Goal: Task Accomplishment & Management: Manage account settings

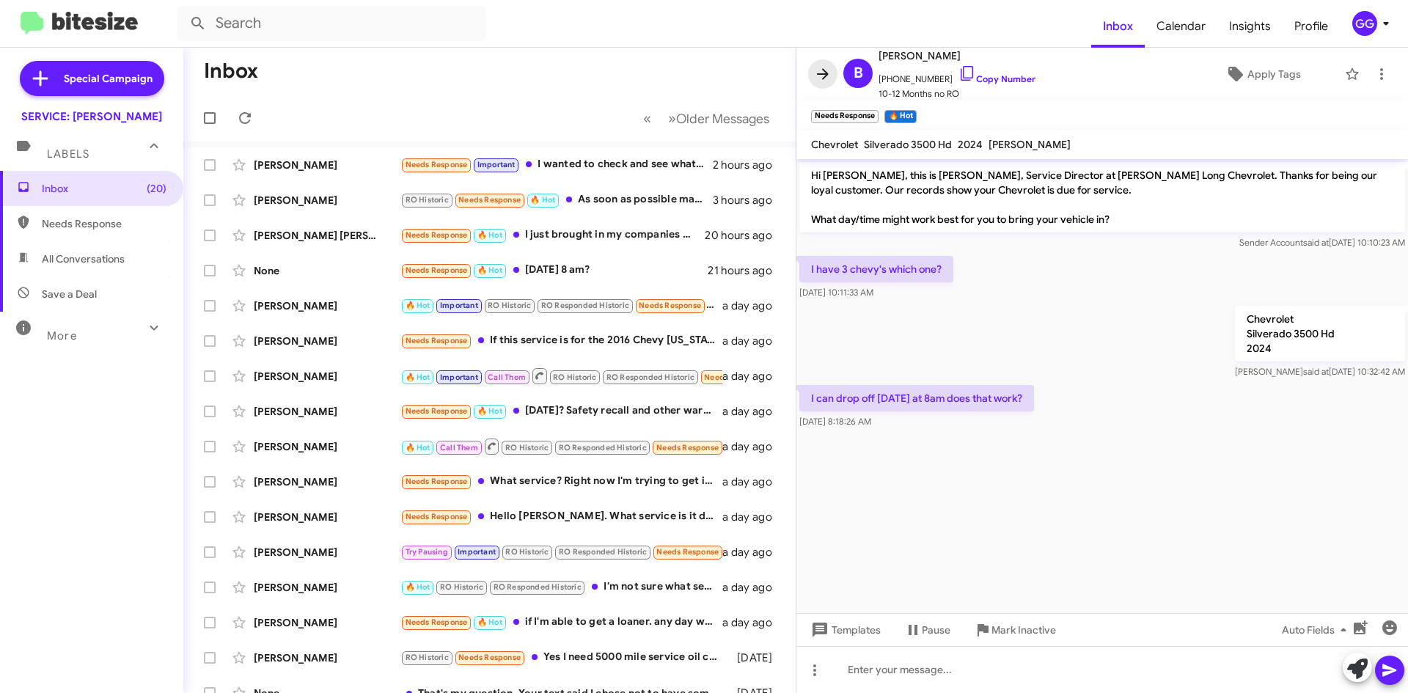
click at [818, 71] on icon at bounding box center [823, 74] width 18 height 18
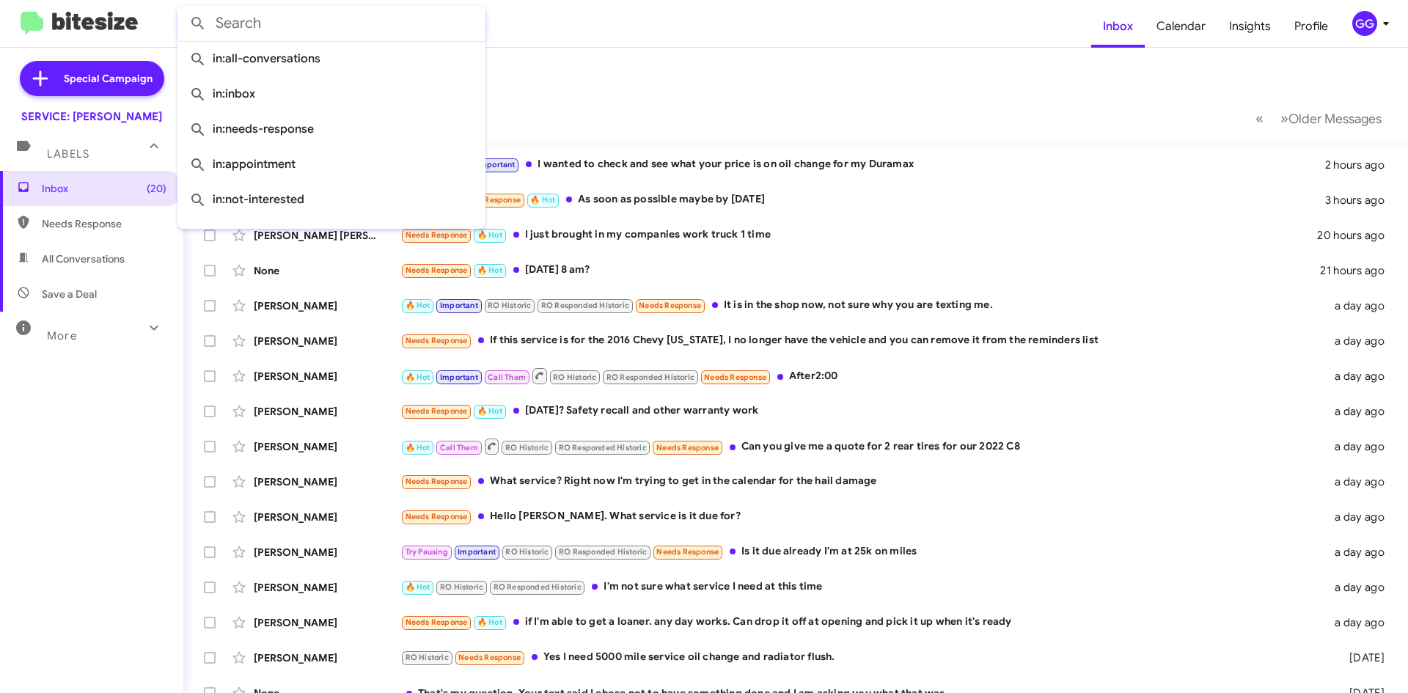
click at [255, 21] on input "text" at bounding box center [331, 23] width 308 height 35
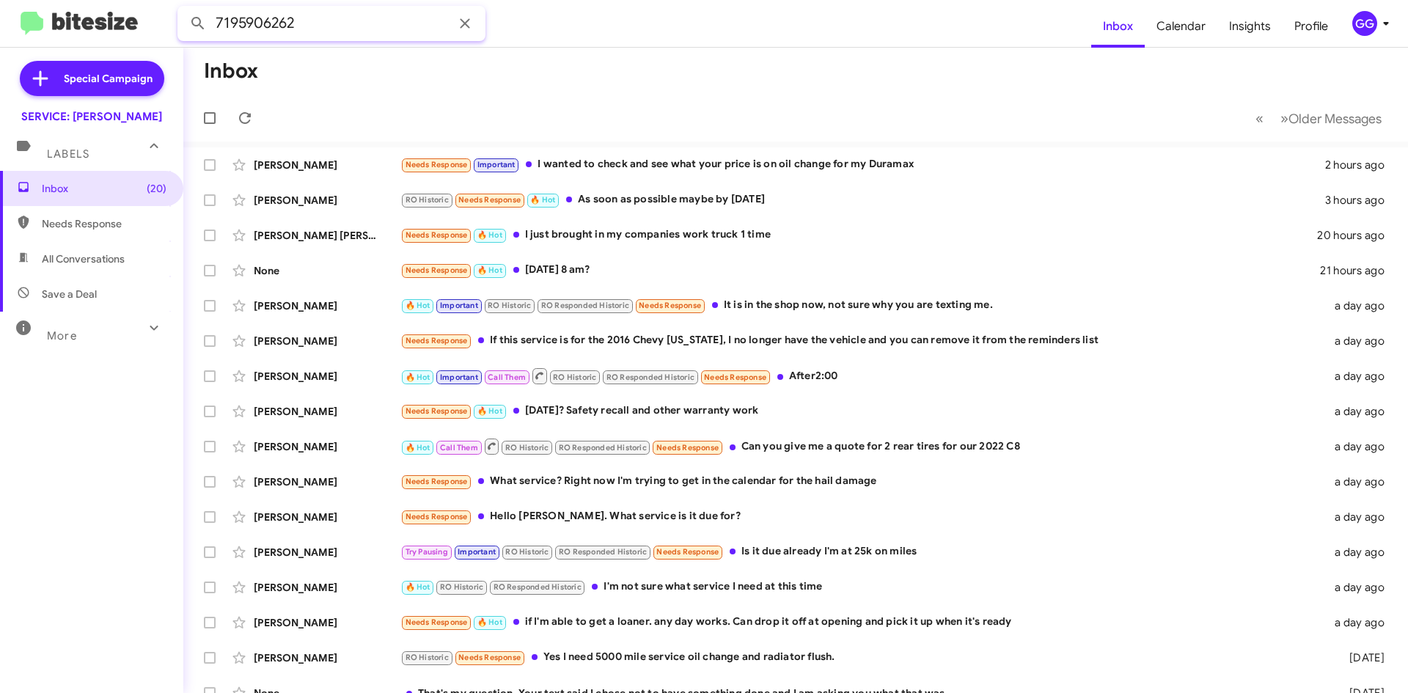
type input "7195906262"
click at [183, 9] on button at bounding box center [197, 23] width 29 height 29
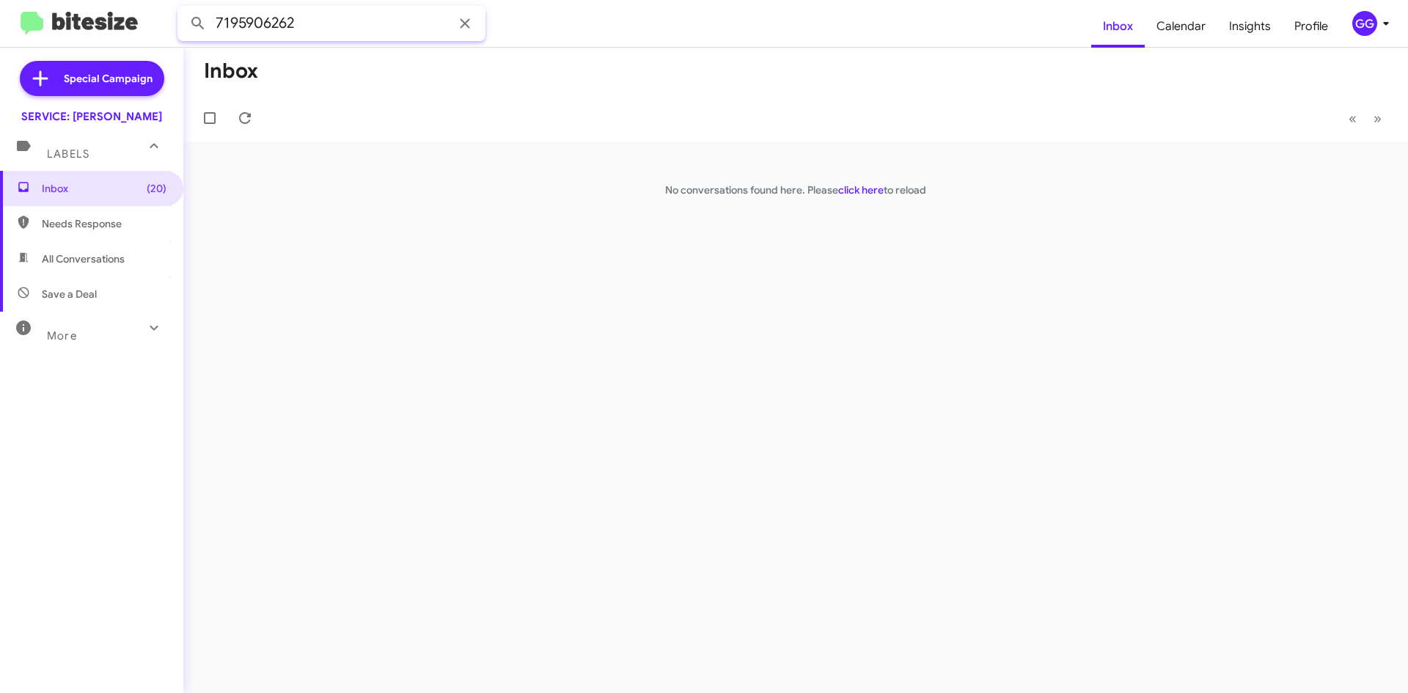
drag, startPoint x: 318, startPoint y: 20, endPoint x: 215, endPoint y: 37, distance: 104.9
click at [215, 37] on input "7195906262" at bounding box center [331, 23] width 308 height 35
type input "7193312407"
click at [183, 9] on button at bounding box center [197, 23] width 29 height 29
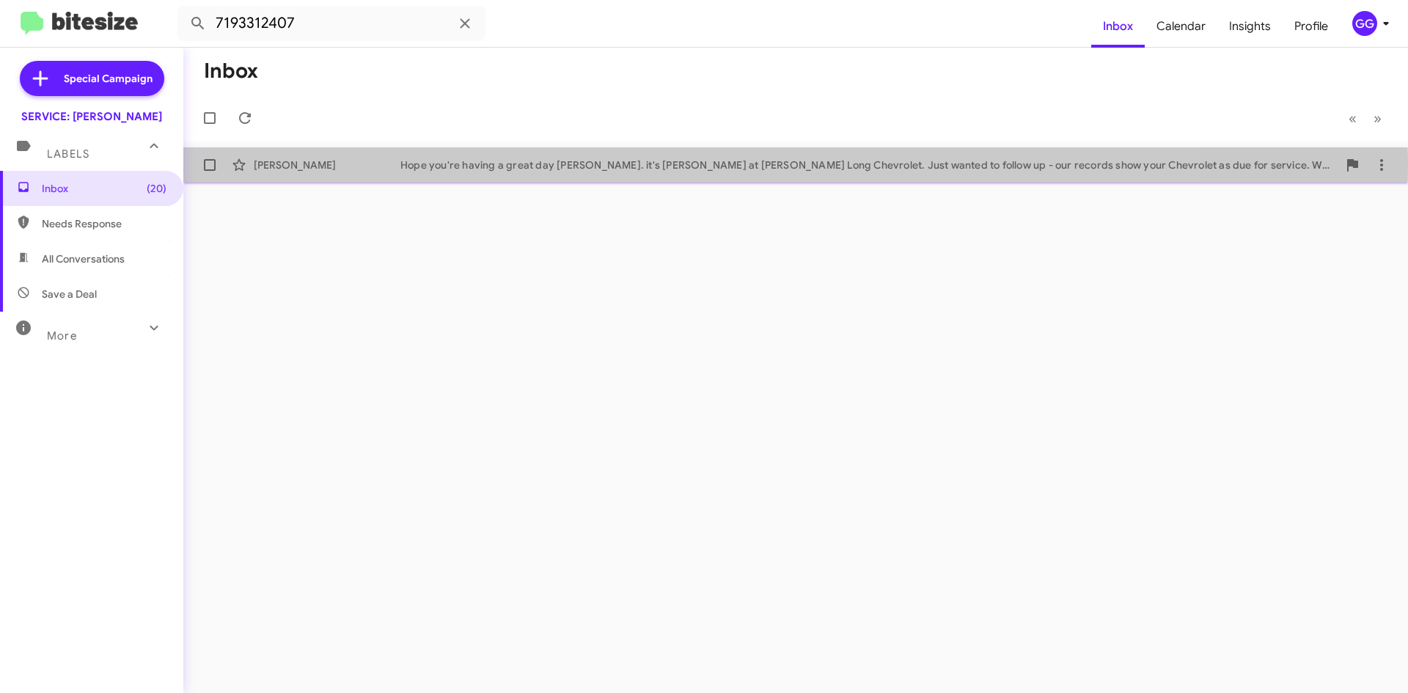
click at [652, 166] on div "Hope you're having a great day [PERSON_NAME]. it's [PERSON_NAME] at [PERSON_NAM…" at bounding box center [868, 165] width 937 height 15
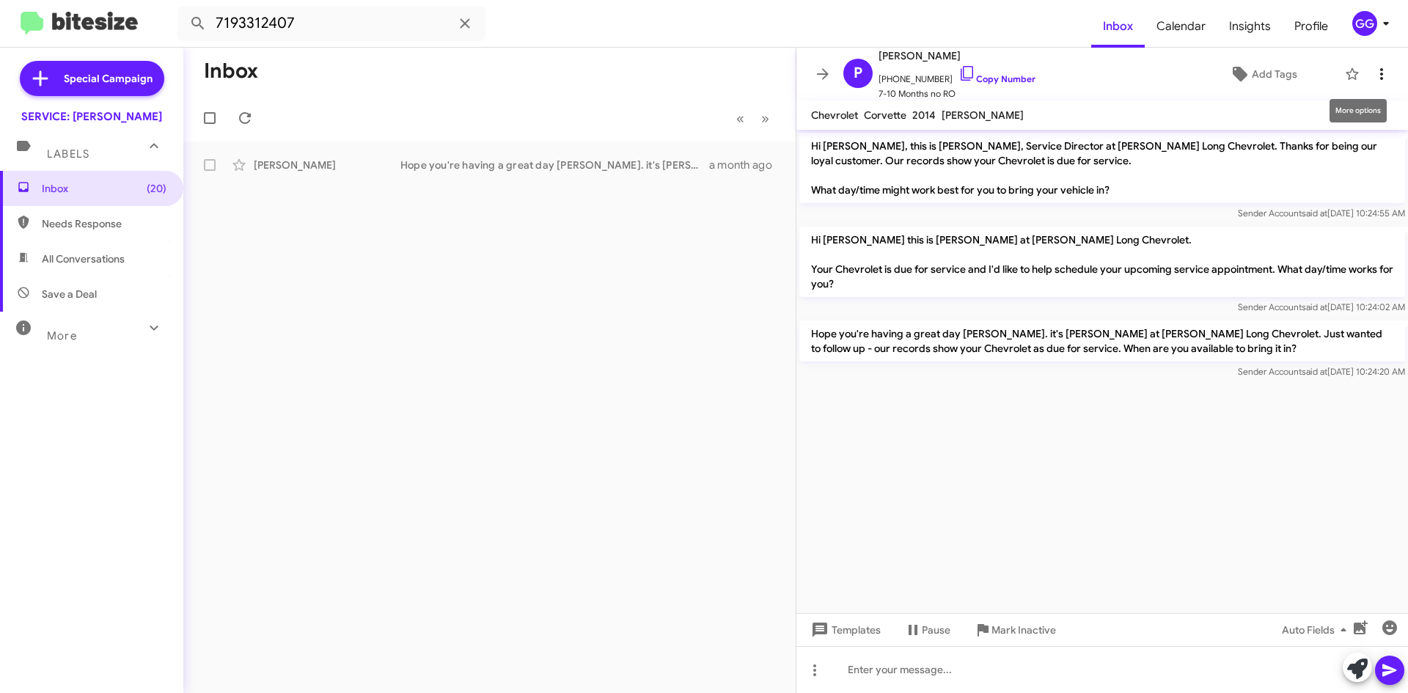
click at [1375, 70] on icon at bounding box center [1382, 74] width 18 height 18
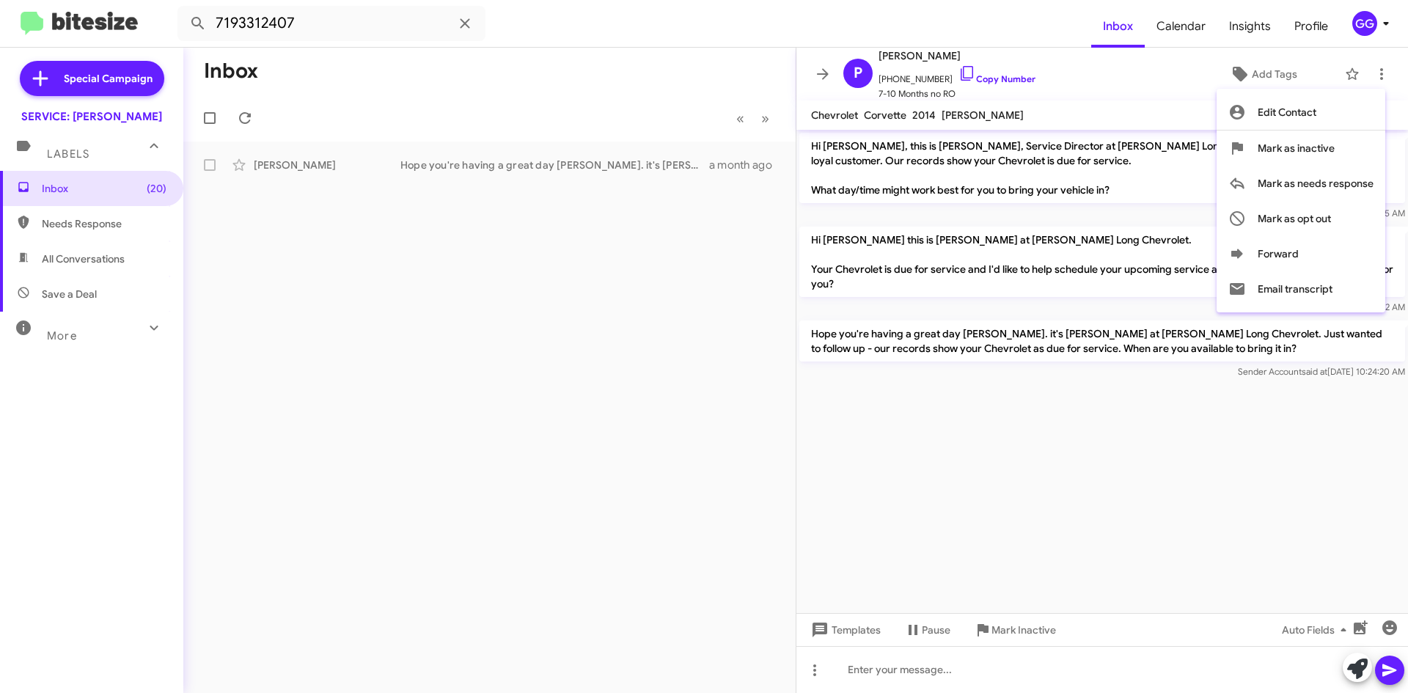
click at [1271, 450] on div at bounding box center [704, 346] width 1408 height 693
click at [1271, 442] on cdk-virtual-scroll-viewport "Hi [PERSON_NAME], this is [PERSON_NAME], Service Director at [PERSON_NAME] Long…" at bounding box center [1103, 371] width 612 height 483
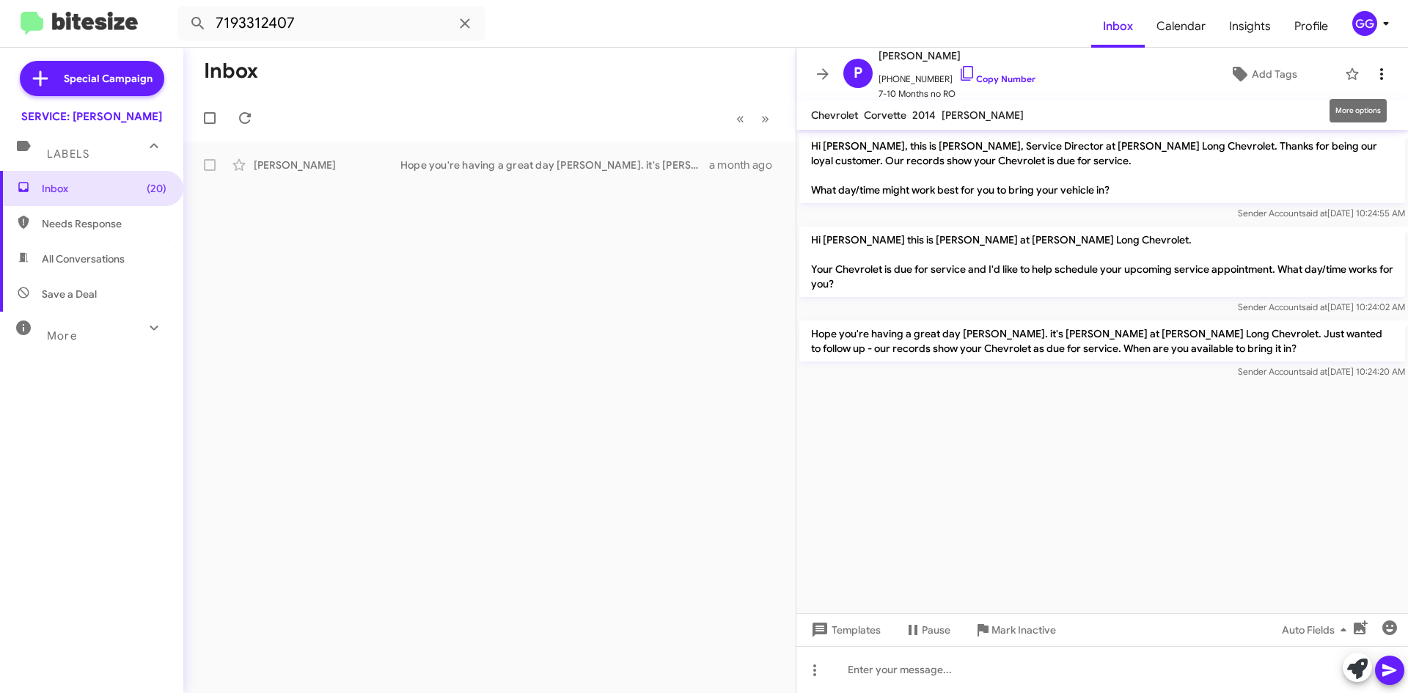
click at [1374, 65] on icon at bounding box center [1382, 74] width 18 height 18
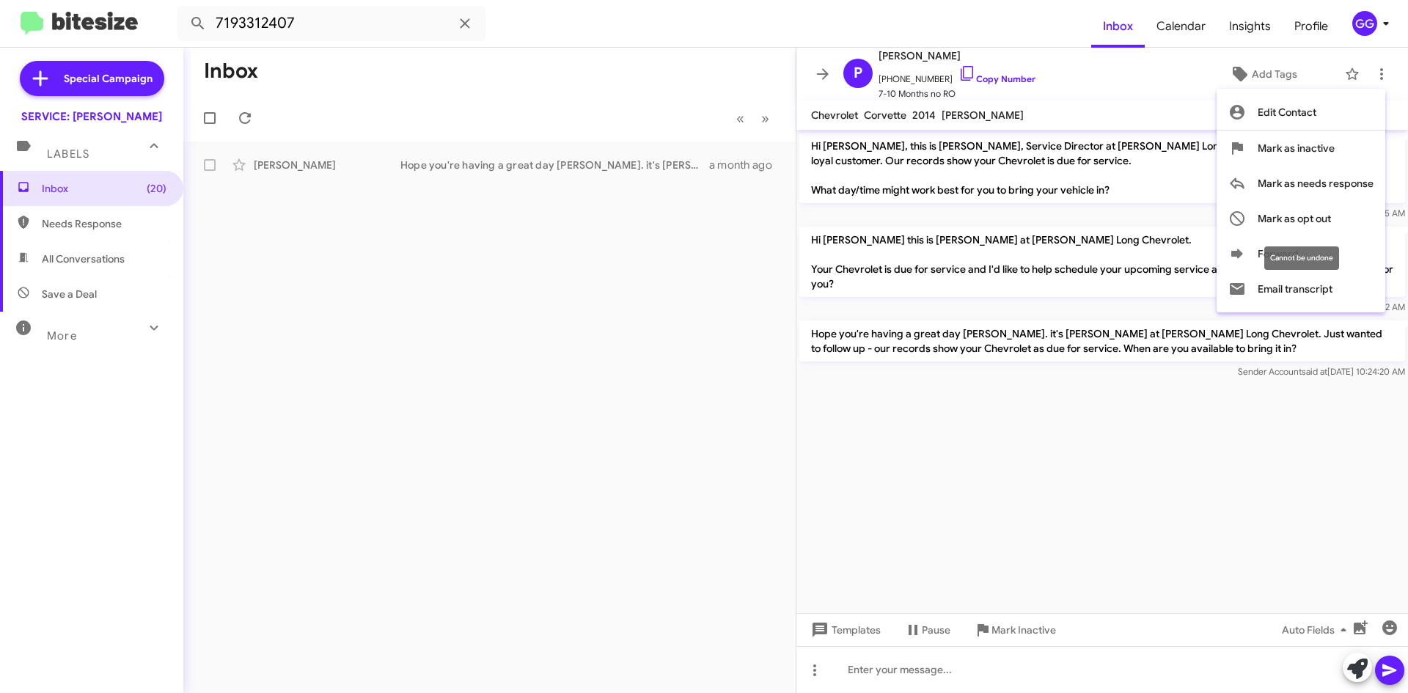
click at [1272, 216] on span "Mark as opt out" at bounding box center [1294, 218] width 73 height 35
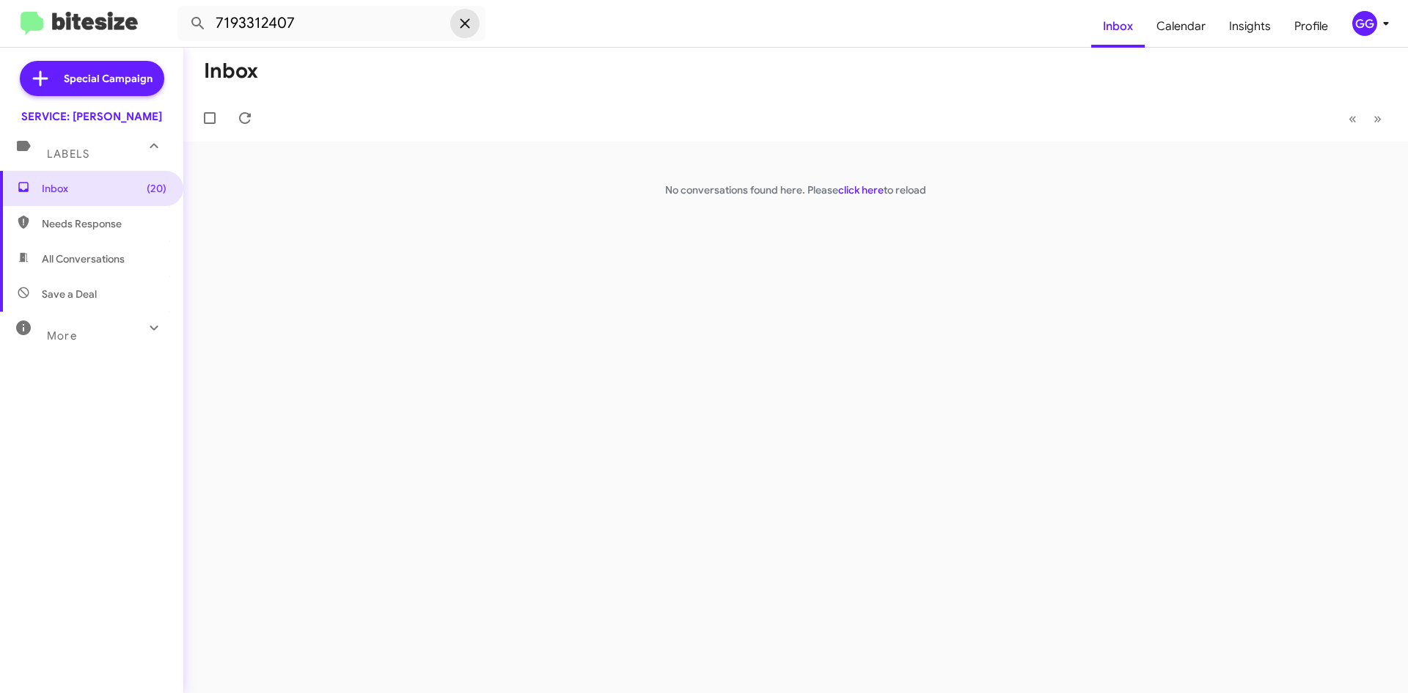
click at [466, 23] on icon at bounding box center [465, 23] width 10 height 10
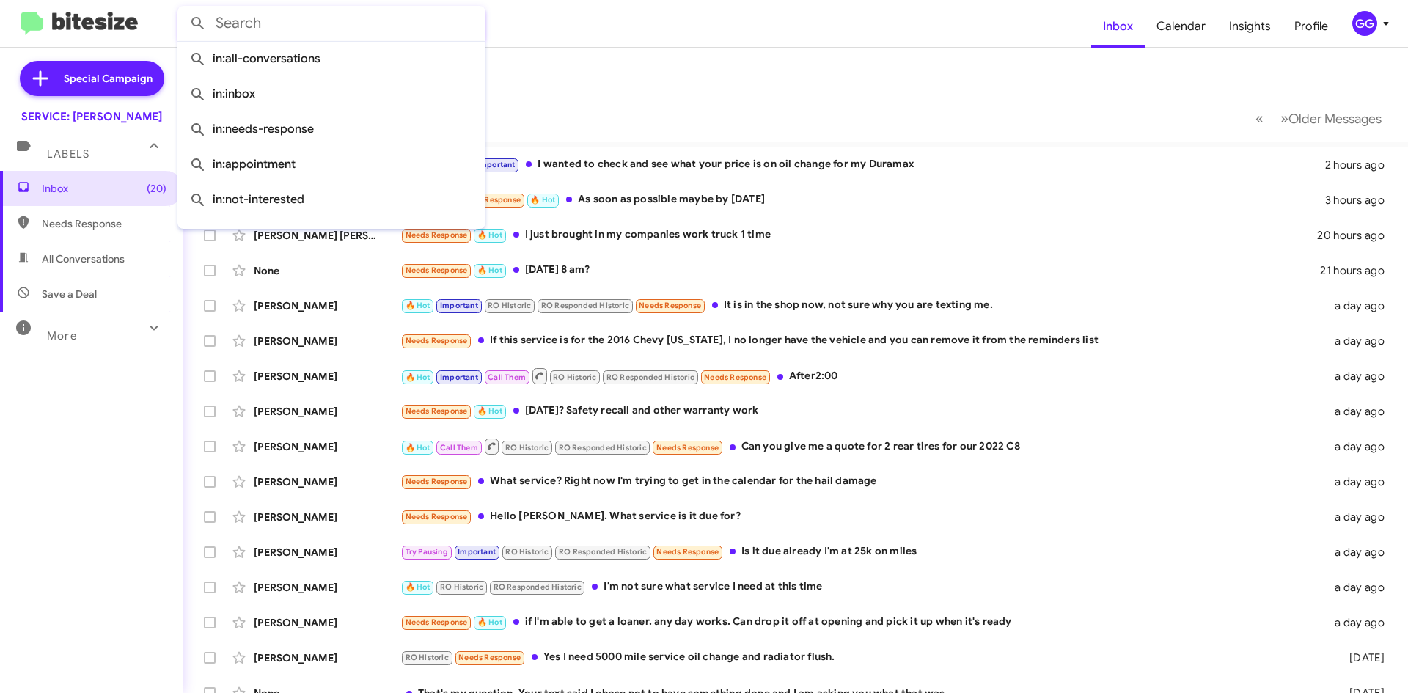
click at [560, 29] on form at bounding box center [634, 23] width 914 height 35
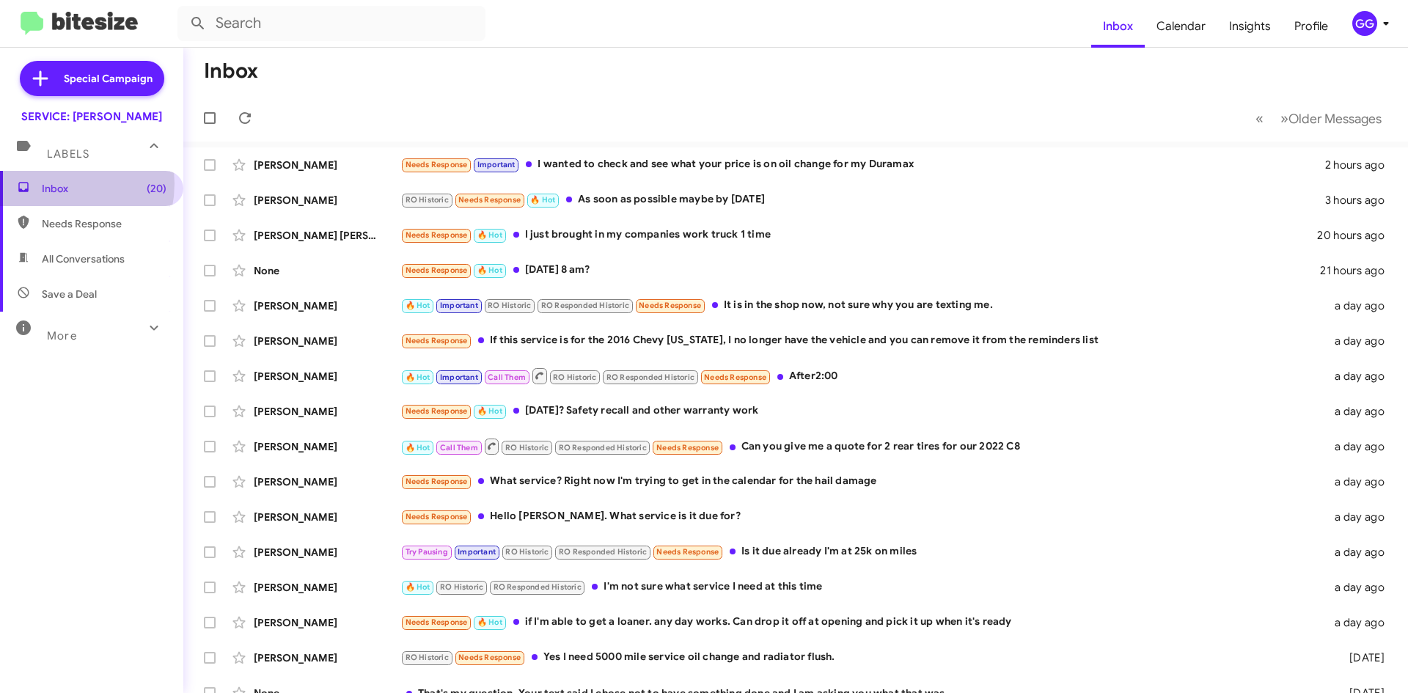
click at [50, 183] on span "Inbox (20)" at bounding box center [104, 188] width 125 height 15
click at [283, 21] on input "text" at bounding box center [331, 23] width 308 height 35
type input "7198202376"
click at [183, 9] on button at bounding box center [197, 23] width 29 height 29
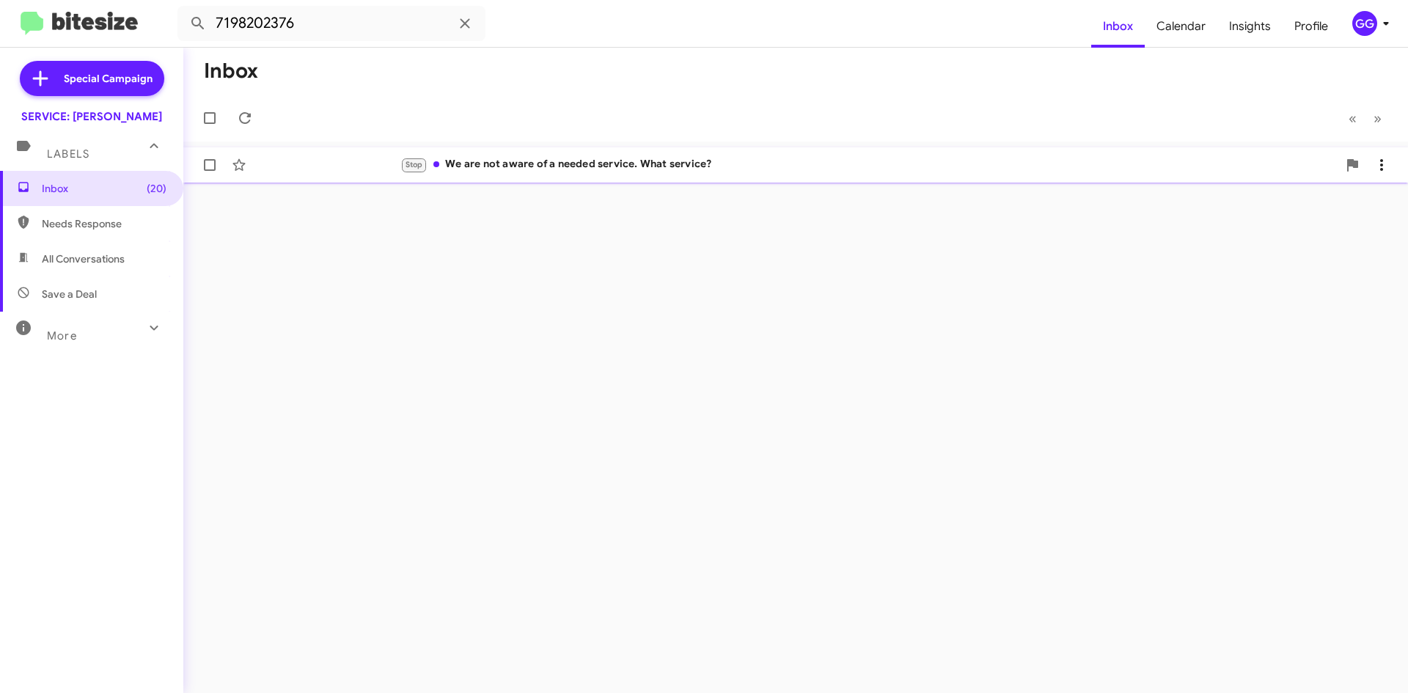
click at [760, 169] on div "Stop We are not aware of a needed service. What service?" at bounding box center [868, 164] width 937 height 17
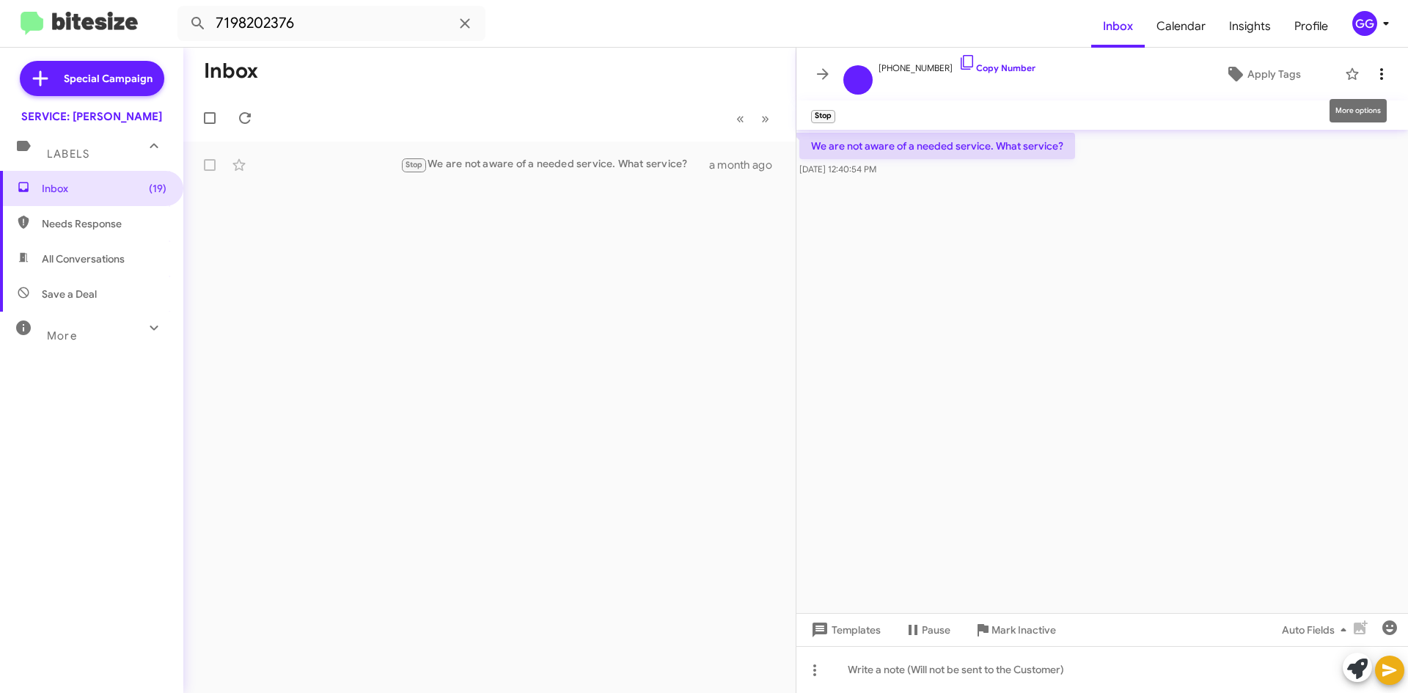
click at [1383, 67] on icon at bounding box center [1382, 74] width 18 height 18
click at [1185, 206] on div at bounding box center [704, 346] width 1408 height 693
click at [48, 188] on span "Inbox (19)" at bounding box center [104, 188] width 125 height 15
